Goal: Task Accomplishment & Management: Manage account settings

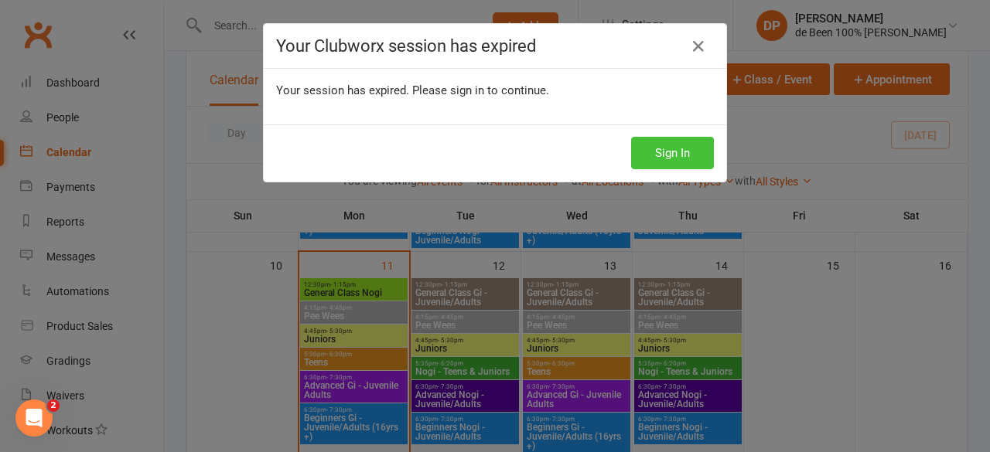
click at [658, 149] on button "Sign In" at bounding box center [672, 153] width 83 height 32
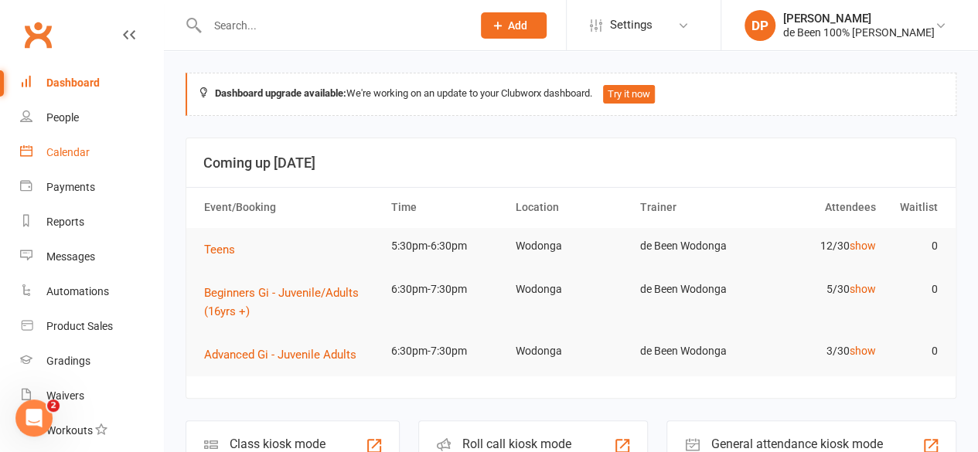
click at [70, 152] on div "Calendar" at bounding box center [67, 152] width 43 height 12
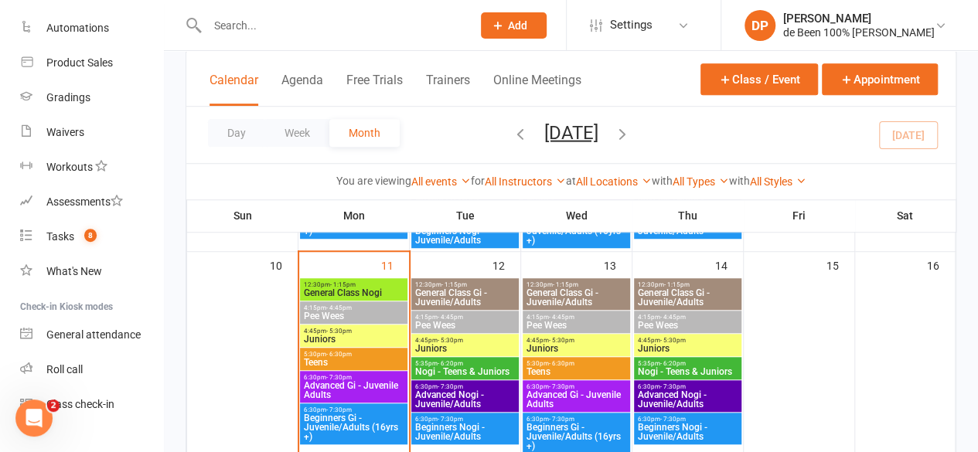
scroll to position [489, 0]
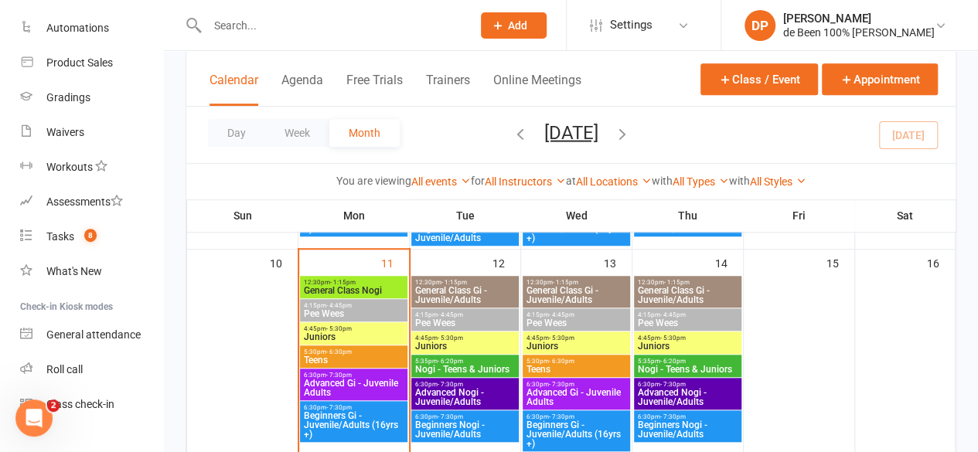
click at [356, 353] on span "5:30pm - 6:30pm" at bounding box center [353, 352] width 101 height 7
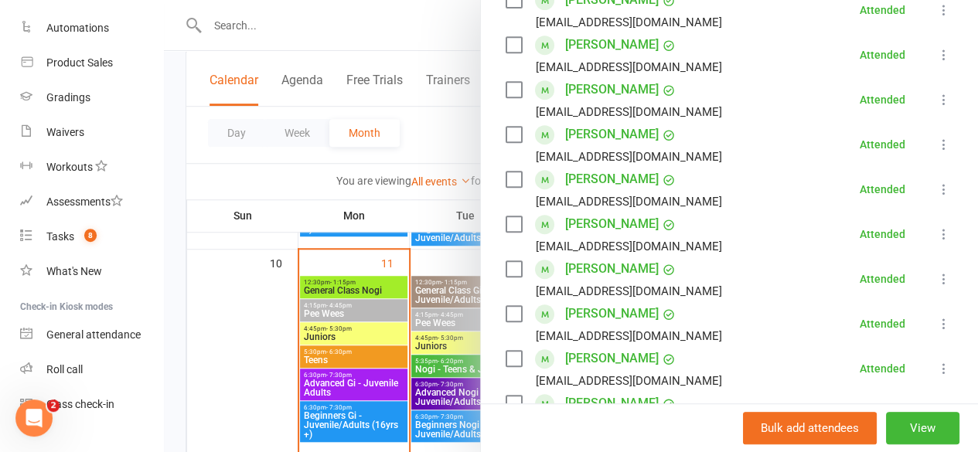
scroll to position [362, 0]
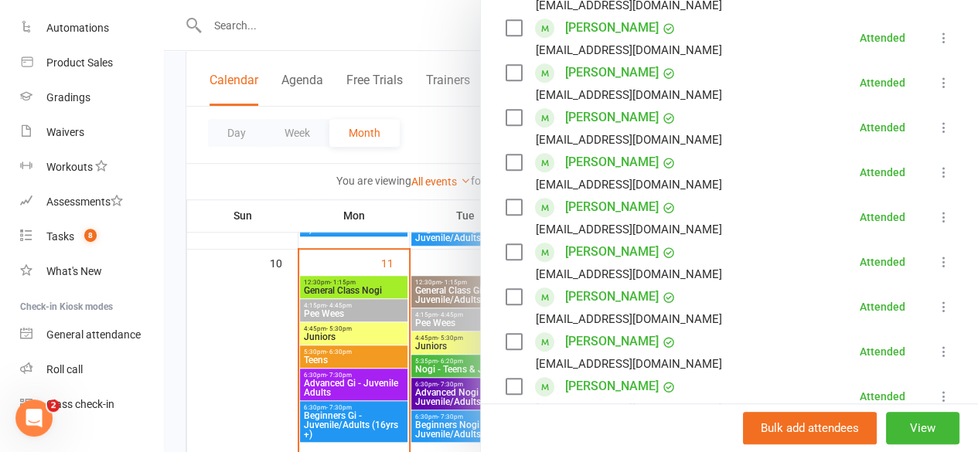
click at [233, 347] on div at bounding box center [571, 226] width 814 height 452
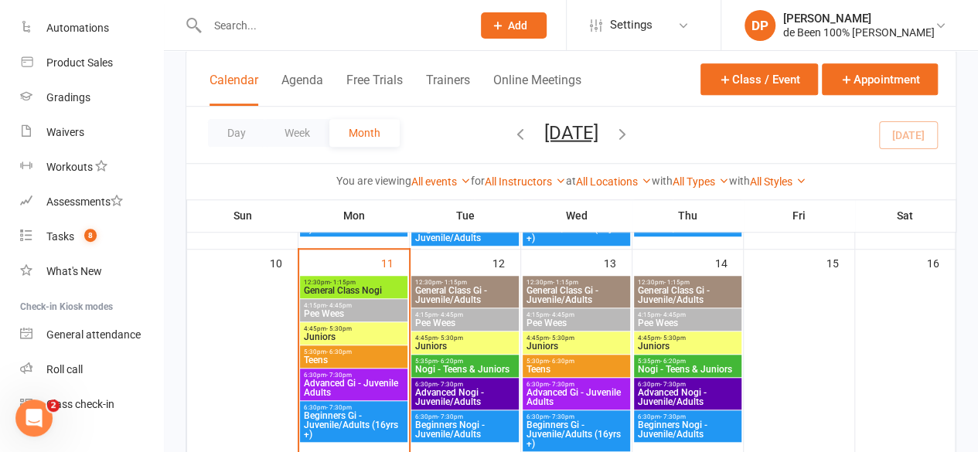
click at [326, 381] on span "Advanced Gi - Juvenile Adults" at bounding box center [353, 388] width 101 height 19
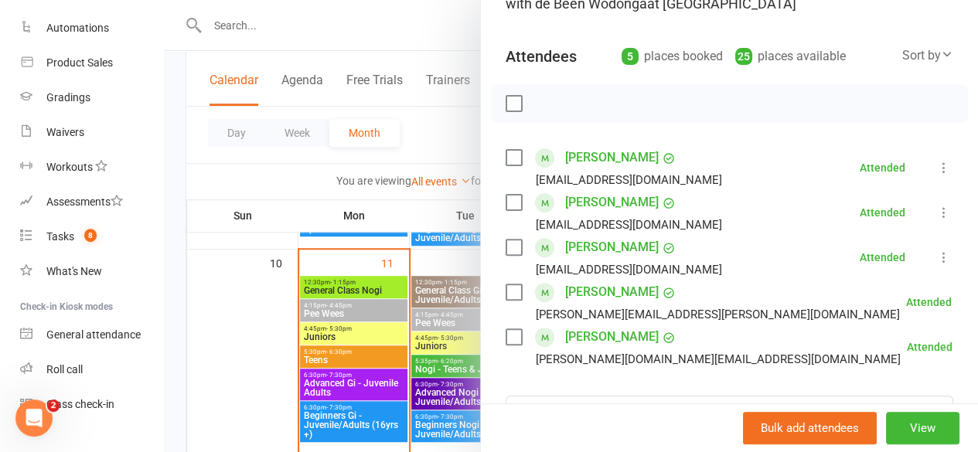
scroll to position [145, 0]
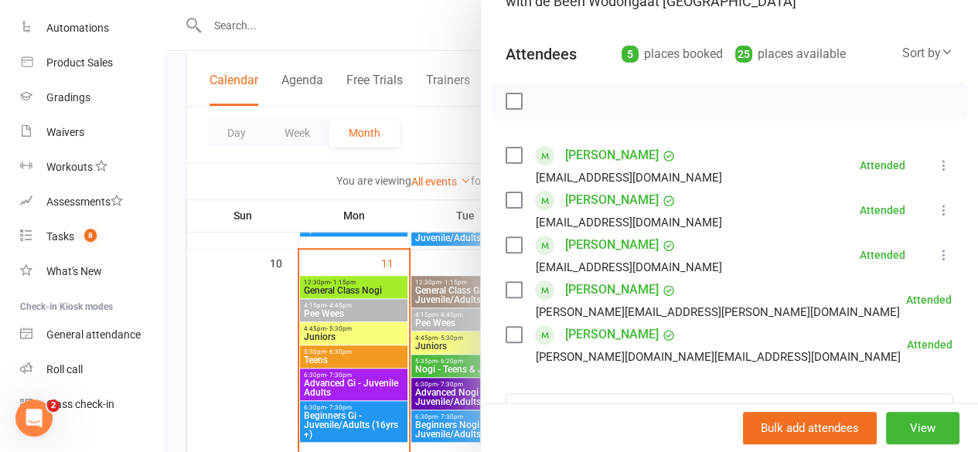
click at [329, 417] on div at bounding box center [571, 226] width 814 height 452
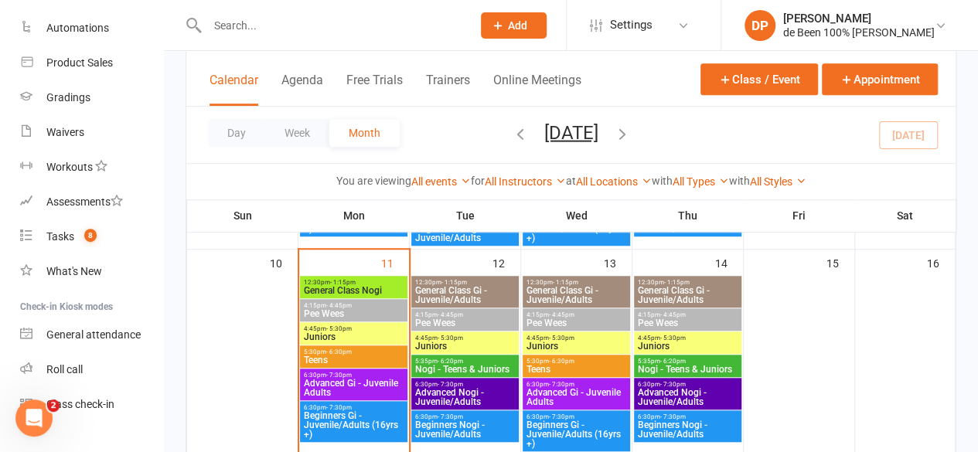
click at [329, 417] on span "Beginners Gi - Juvenile/Adults (16yrs +)" at bounding box center [353, 425] width 101 height 28
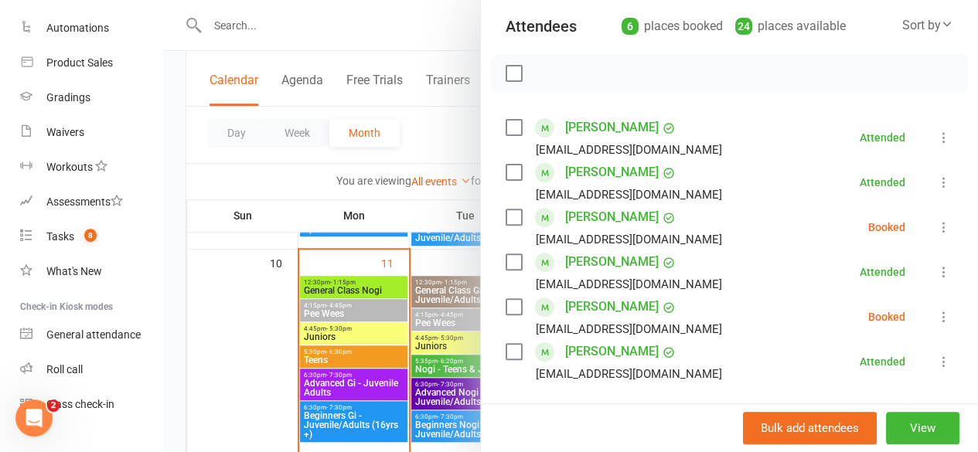
scroll to position [189, 0]
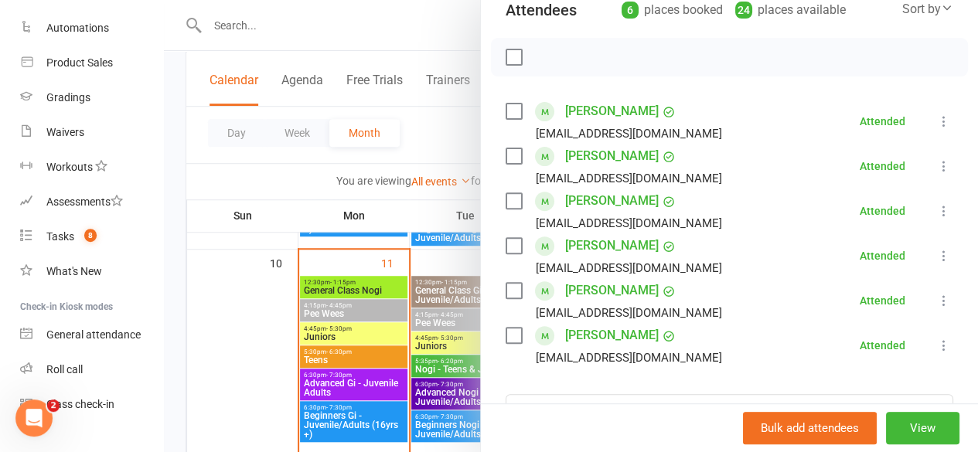
click at [332, 445] on div at bounding box center [571, 226] width 814 height 452
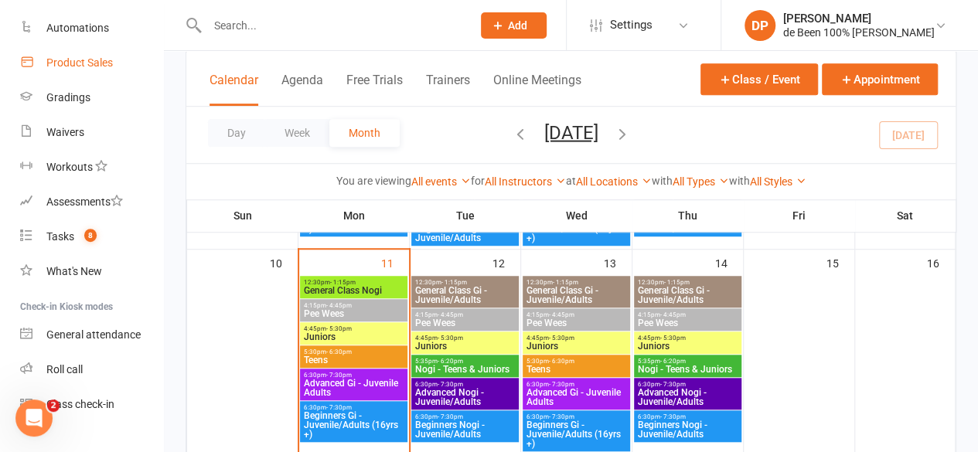
click at [77, 60] on div "Product Sales" at bounding box center [79, 62] width 66 height 12
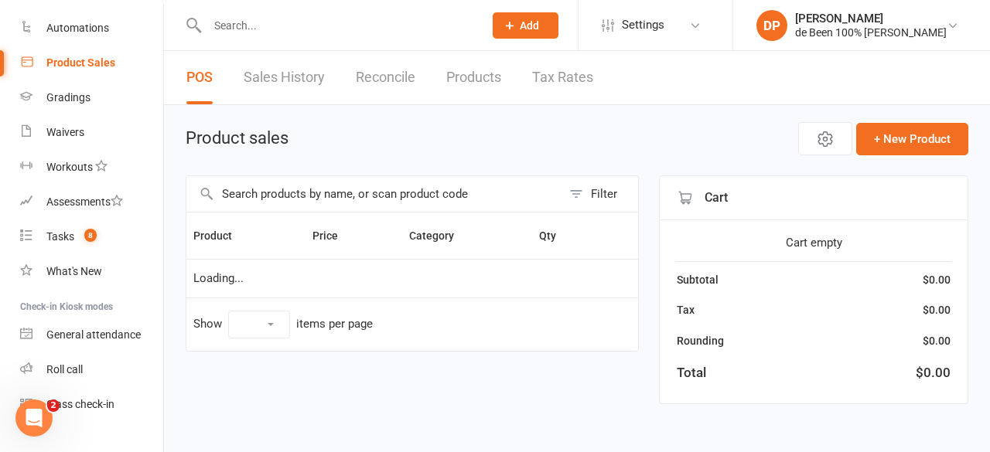
select select "10"
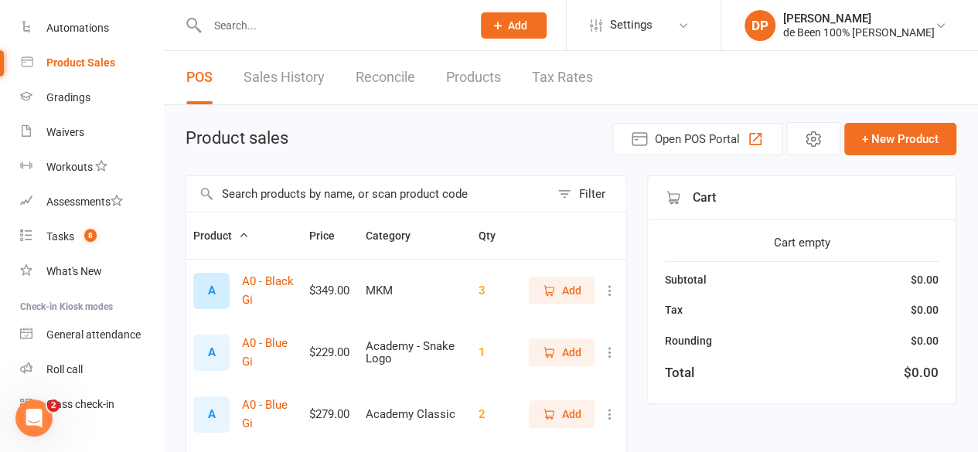
click at [263, 197] on input "text" at bounding box center [367, 194] width 363 height 36
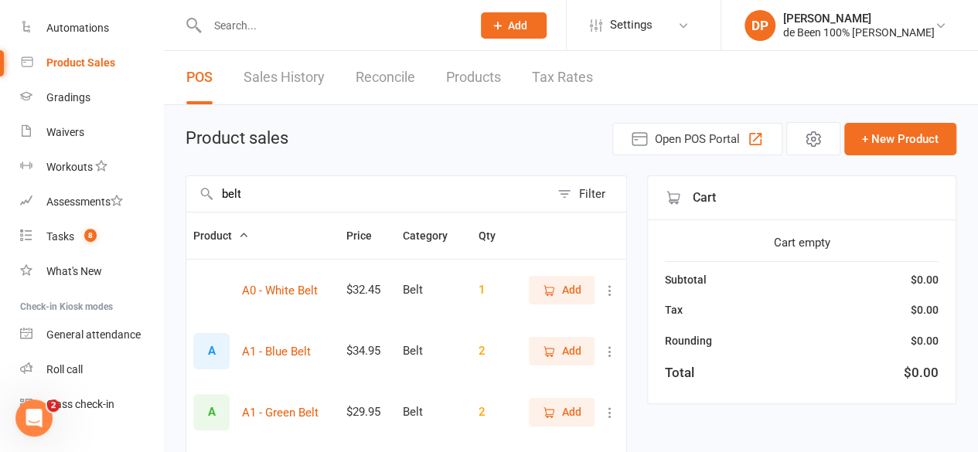
type input "belt"
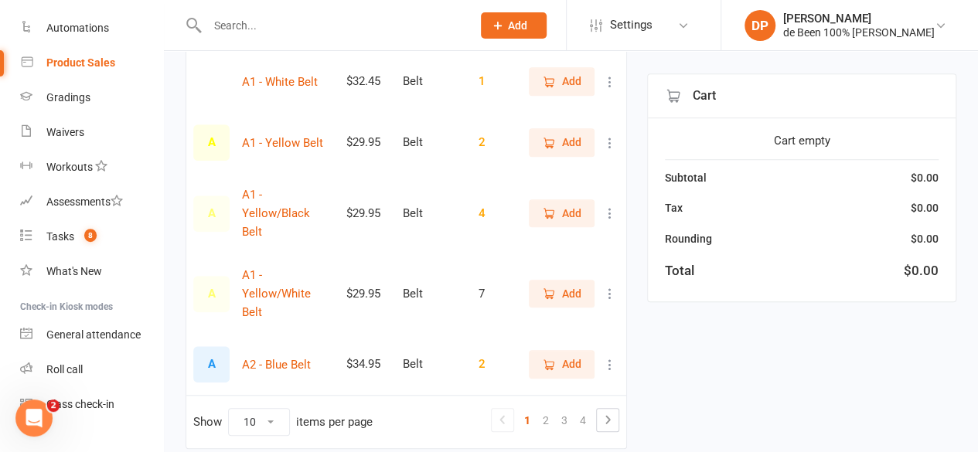
scroll to position [535, 0]
click at [608, 354] on button at bounding box center [610, 363] width 19 height 19
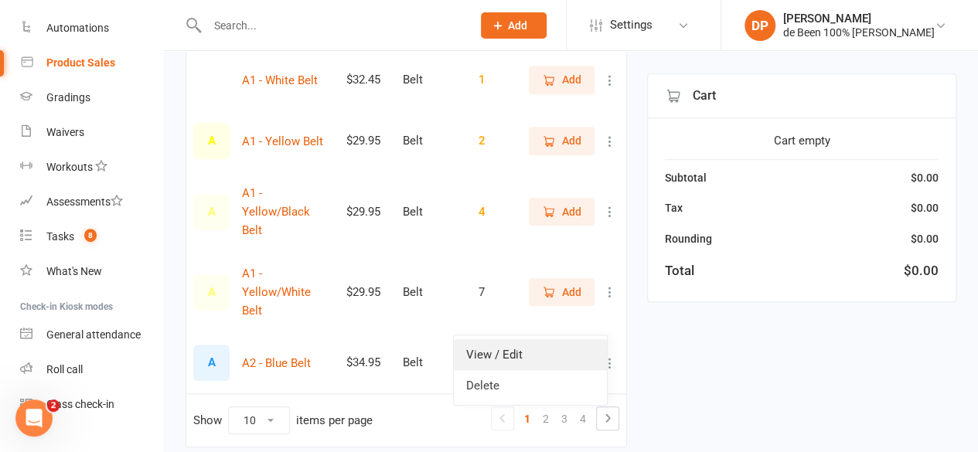
click at [519, 347] on link "View / Edit" at bounding box center [530, 354] width 153 height 31
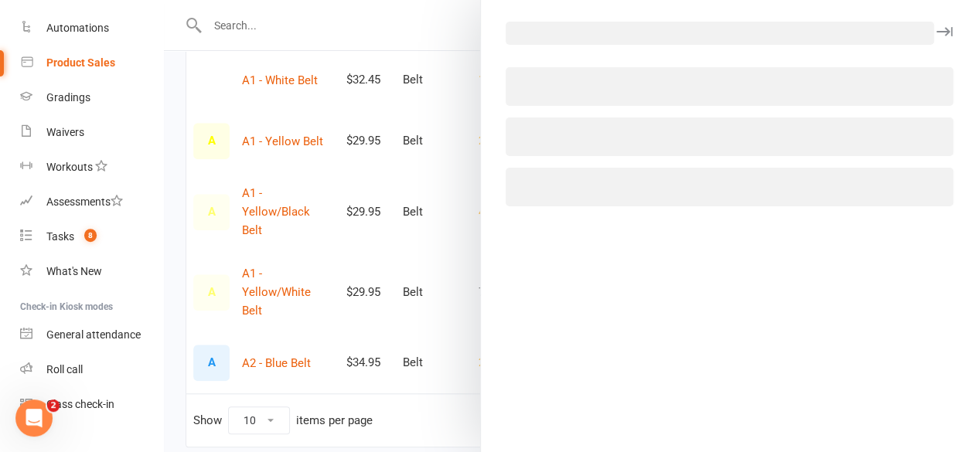
select select "3877"
select select "1432"
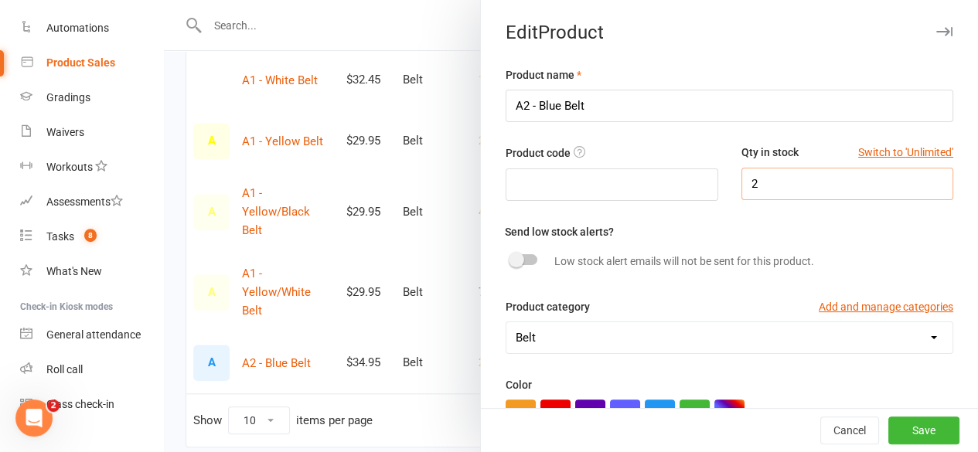
click at [755, 182] on input "2" at bounding box center [847, 184] width 213 height 32
type input "1"
click at [889, 429] on button "Save" at bounding box center [923, 431] width 71 height 28
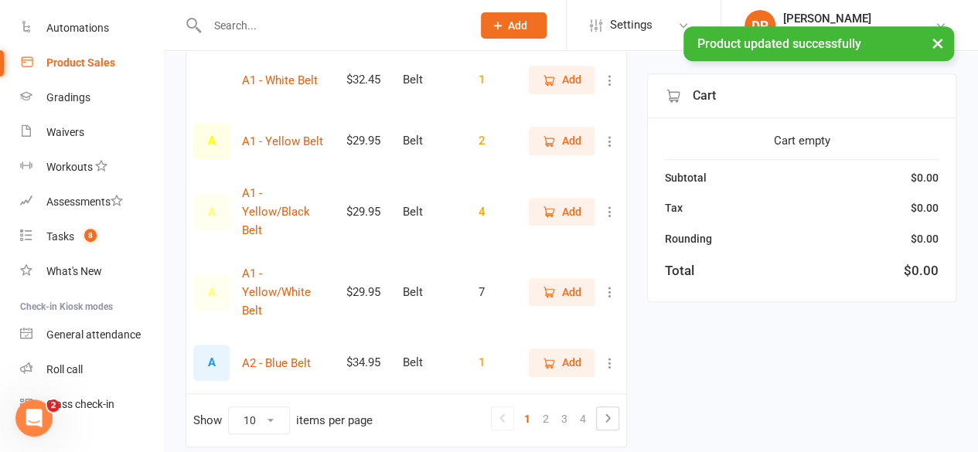
scroll to position [0, 0]
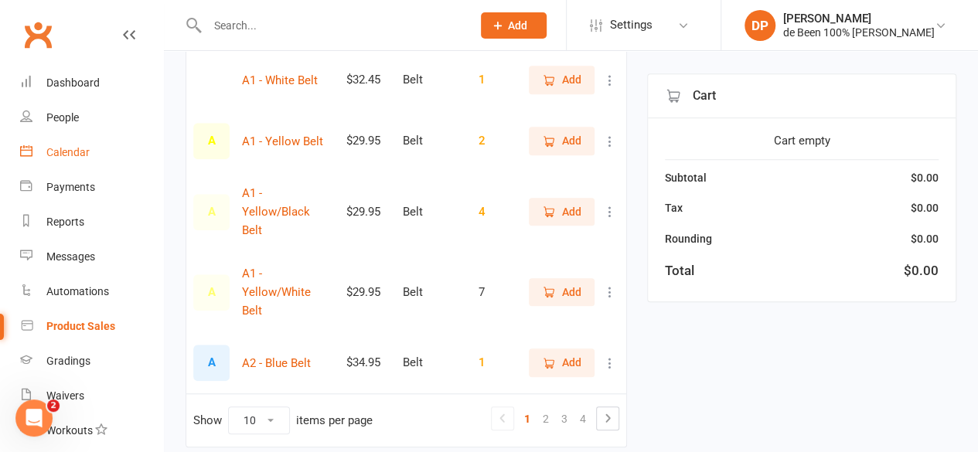
click at [63, 148] on div "Calendar" at bounding box center [67, 152] width 43 height 12
